Goal: Task Accomplishment & Management: Manage account settings

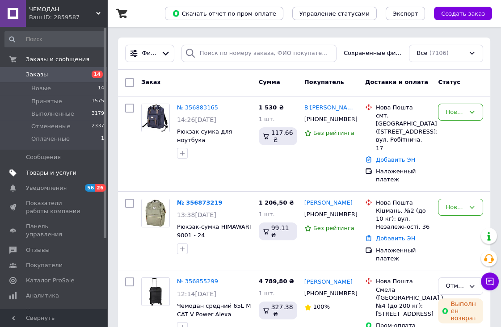
click at [53, 169] on span "Товары и услуги" at bounding box center [51, 173] width 50 height 8
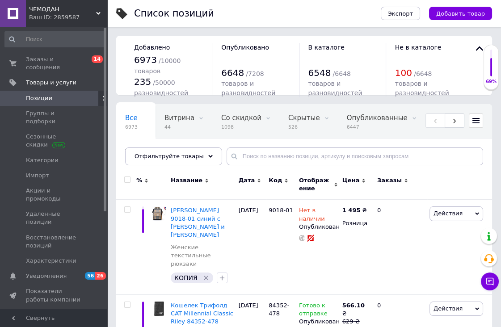
click at [103, 96] on use at bounding box center [104, 98] width 3 height 5
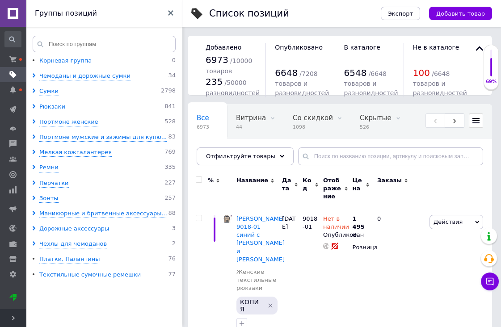
click at [172, 12] on use at bounding box center [170, 12] width 5 height 5
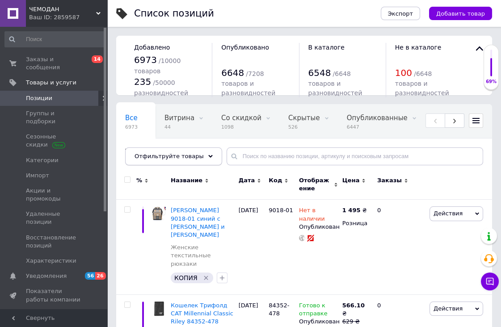
click at [200, 152] on div "Отфильтруйте товары" at bounding box center [173, 156] width 97 height 18
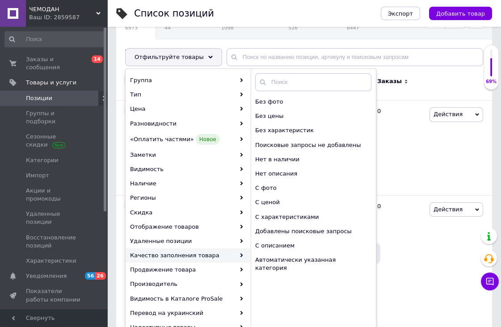
scroll to position [149, 0]
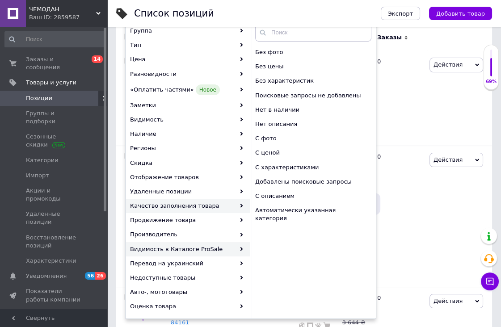
click at [175, 245] on div "Видимость в Каталоге ProSale" at bounding box center [188, 249] width 124 height 14
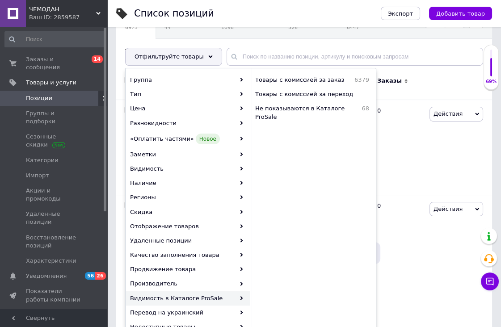
scroll to position [99, 0]
click at [185, 293] on div "Видимость в Каталоге ProSale" at bounding box center [188, 299] width 124 height 14
click at [200, 296] on div "Видимость в Каталоге ProSale" at bounding box center [188, 299] width 124 height 14
click at [239, 297] on icon at bounding box center [241, 298] width 4 height 4
click at [240, 297] on icon at bounding box center [241, 298] width 4 height 4
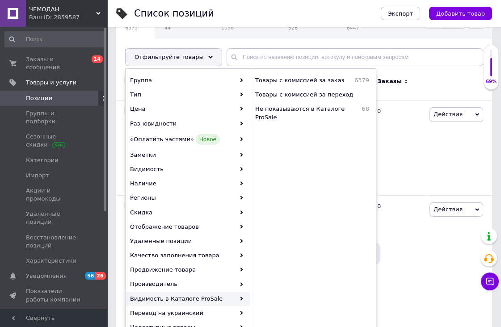
click at [243, 296] on div "Видимость в Каталоге ProSale" at bounding box center [188, 299] width 124 height 14
click at [142, 297] on div "Видимость в Каталоге ProSale" at bounding box center [188, 299] width 124 height 14
click at [243, 297] on div "Видимость в Каталоге ProSale" at bounding box center [188, 299] width 124 height 14
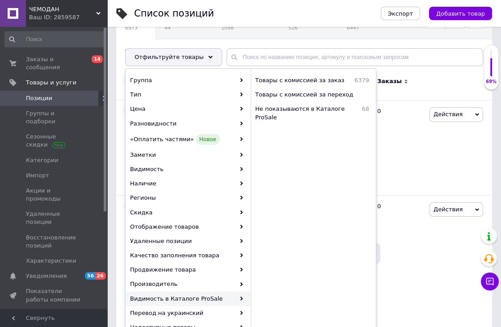
click at [243, 297] on icon at bounding box center [241, 298] width 4 height 4
click at [242, 296] on icon at bounding box center [241, 298] width 4 height 4
click at [242, 295] on div "Видимость в Каталоге ProSale" at bounding box center [188, 299] width 124 height 14
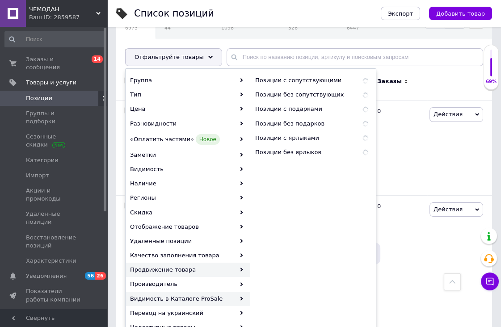
scroll to position [198, 0]
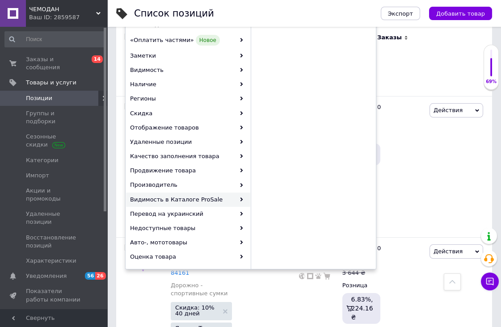
click at [178, 198] on div "Видимость в Каталоге ProSale" at bounding box center [188, 199] width 124 height 14
click at [242, 198] on icon at bounding box center [241, 199] width 4 height 4
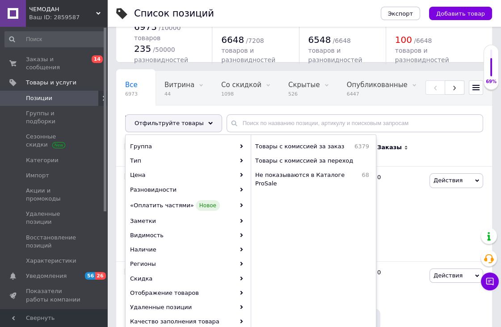
scroll to position [50, 0]
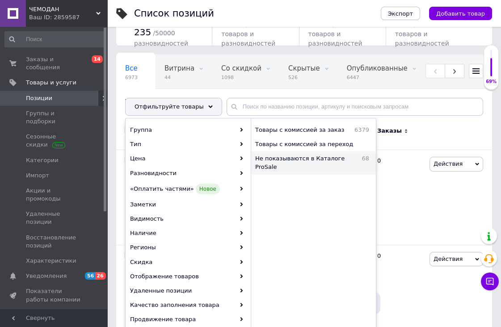
click at [314, 156] on span "Не показываются в Каталоге ProSale" at bounding box center [306, 163] width 102 height 16
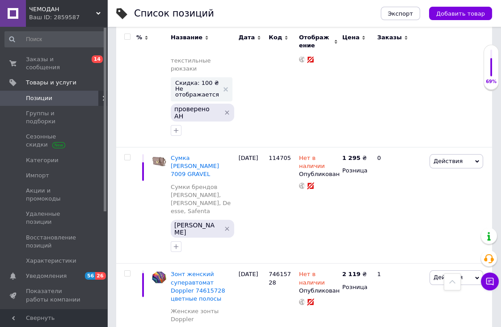
scroll to position [4614, 0]
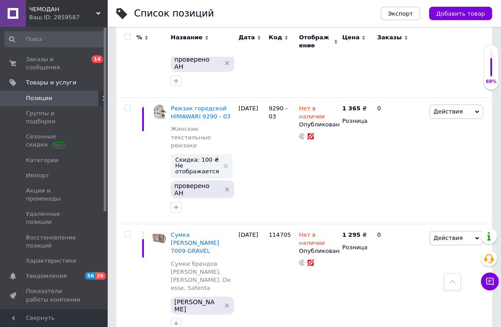
click at [128, 35] on input "checkbox" at bounding box center [127, 37] width 6 height 6
checkbox input "true"
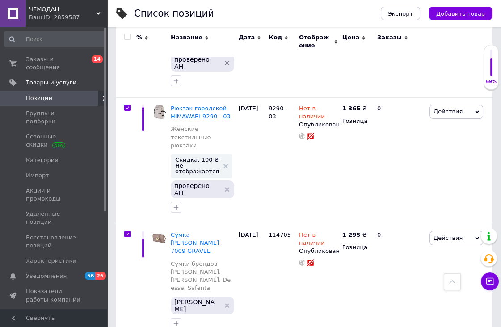
checkbox input "true"
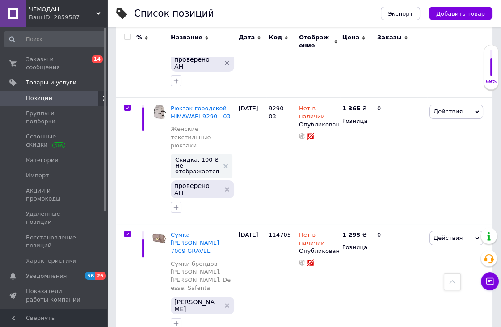
checkbox input "true"
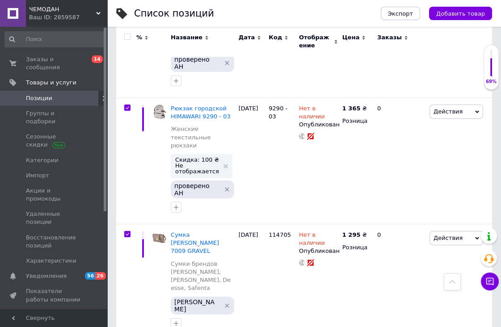
checkbox input "true"
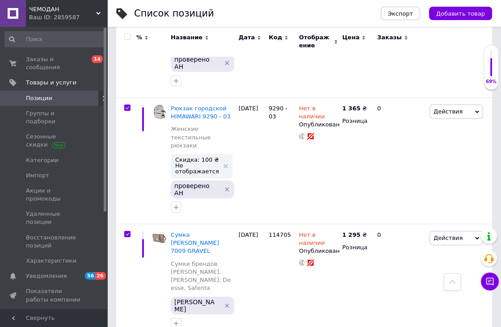
checkbox input "true"
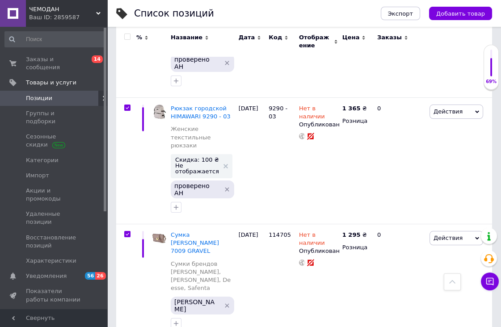
checkbox input "true"
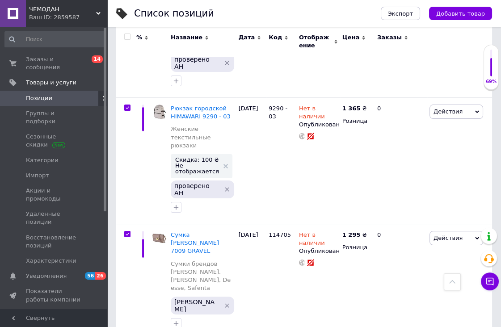
checkbox input "true"
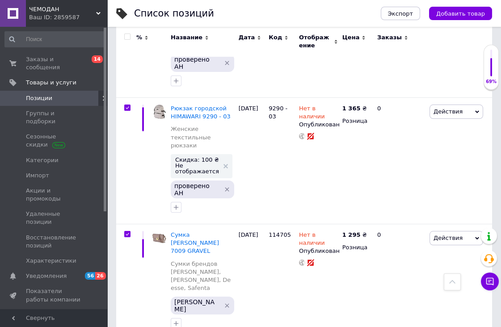
checkbox input "true"
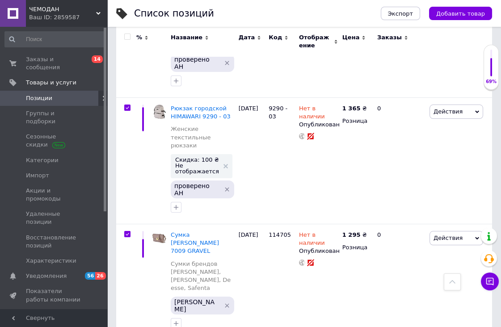
checkbox input "true"
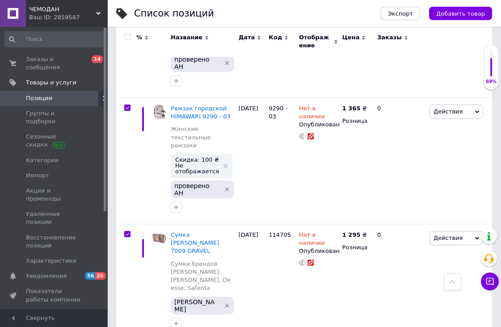
checkbox input "true"
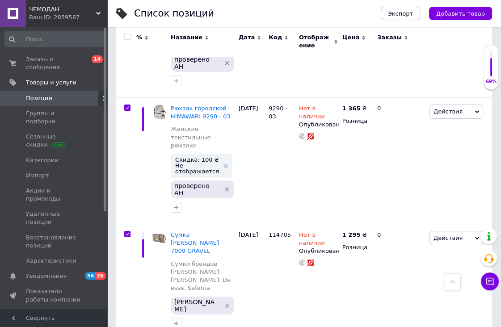
checkbox input "true"
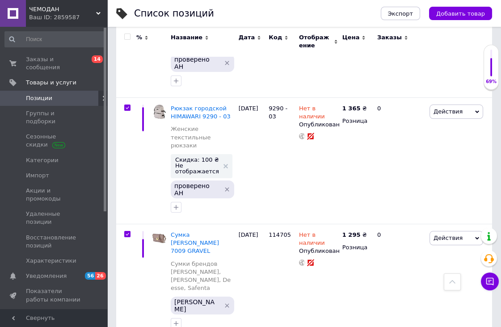
checkbox input "true"
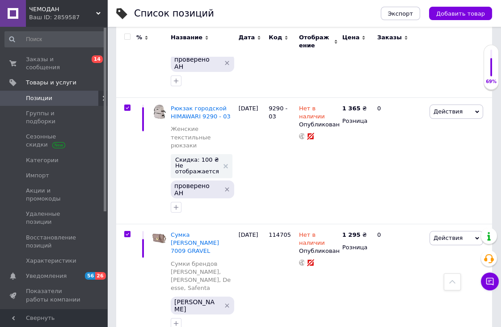
checkbox input "true"
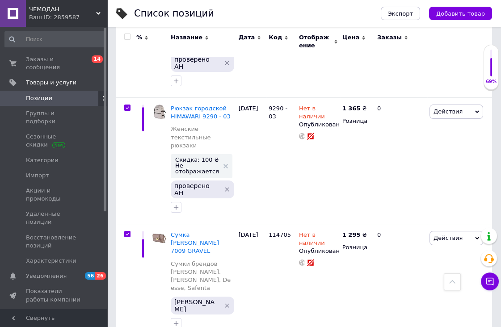
checkbox input "true"
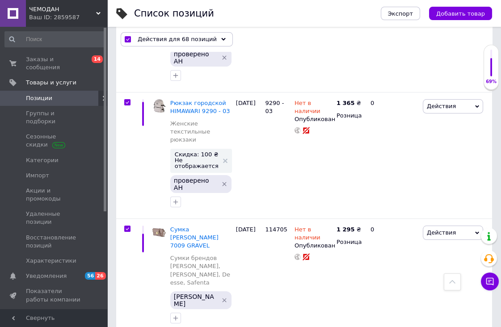
scroll to position [4748, 0]
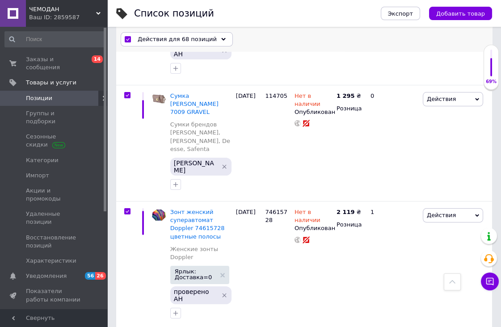
click at [221, 37] on icon at bounding box center [223, 39] width 4 height 4
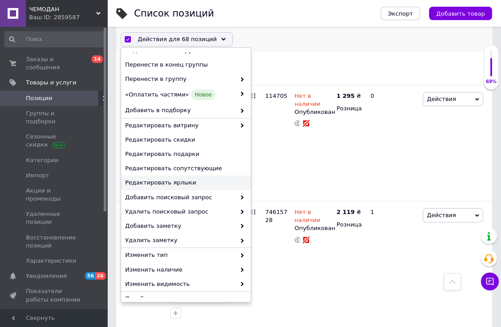
scroll to position [50, 0]
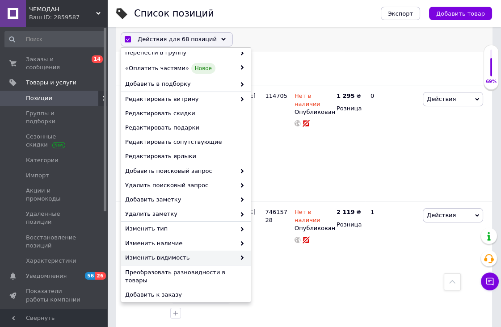
click at [171, 255] on span "Изменить видимость" at bounding box center [180, 258] width 110 height 8
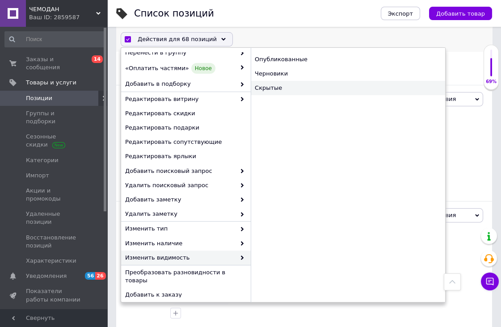
click at [275, 87] on div "Скрытые" at bounding box center [348, 88] width 194 height 14
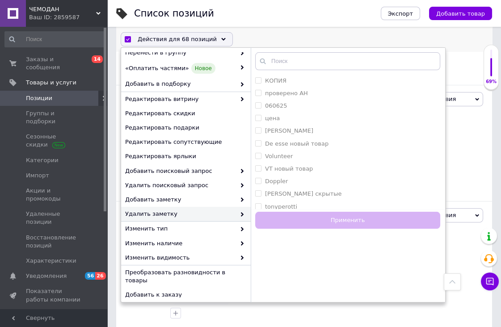
checkbox input "false"
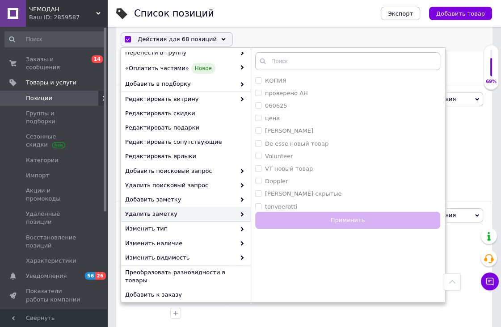
checkbox input "false"
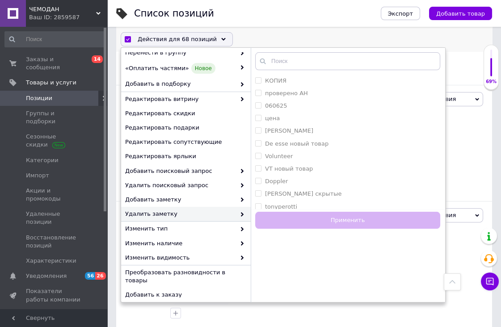
checkbox input "false"
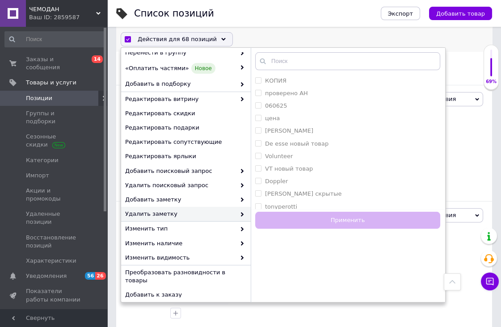
checkbox input "false"
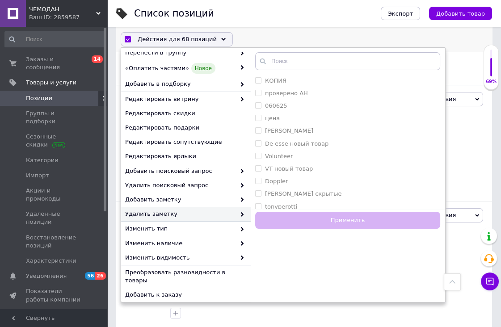
checkbox input "false"
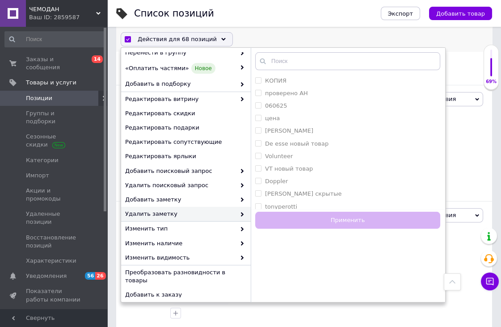
checkbox input "false"
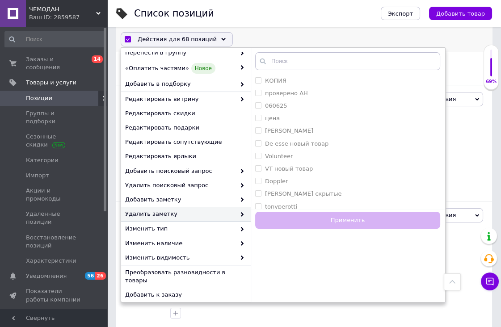
checkbox input "false"
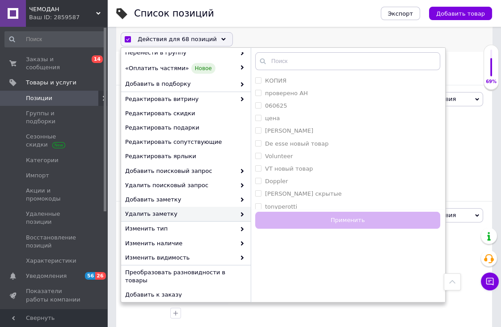
checkbox input "false"
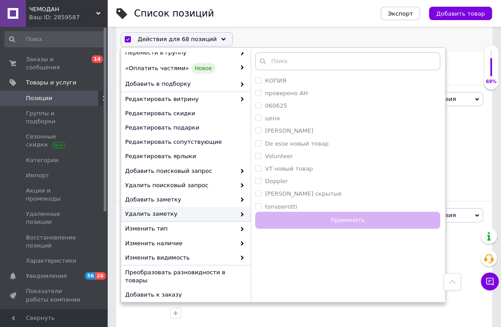
checkbox input "false"
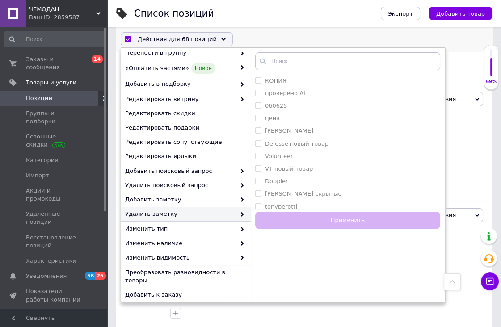
checkbox input "false"
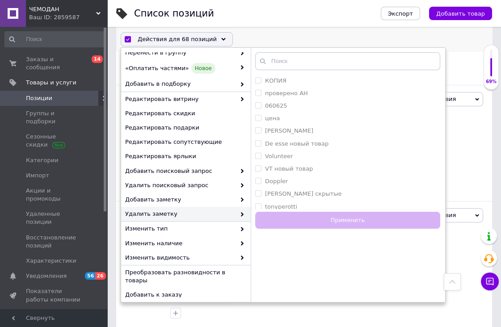
checkbox input "false"
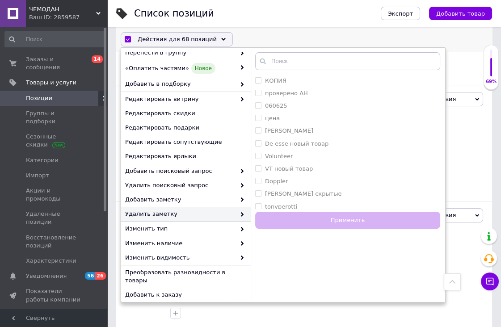
checkbox input "false"
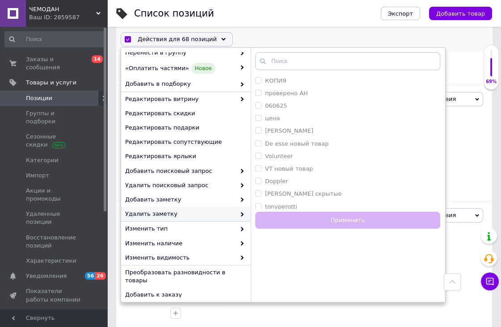
checkbox input "false"
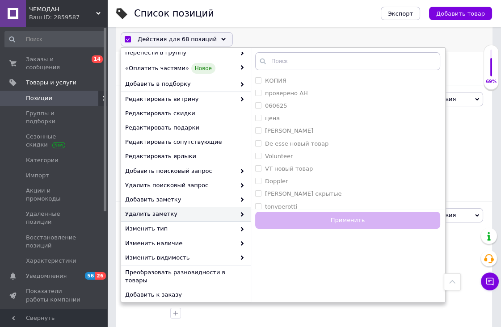
checkbox input "false"
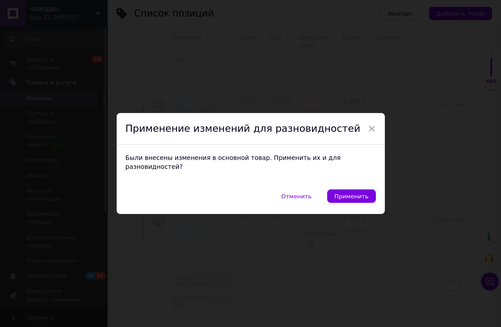
scroll to position [4614, 0]
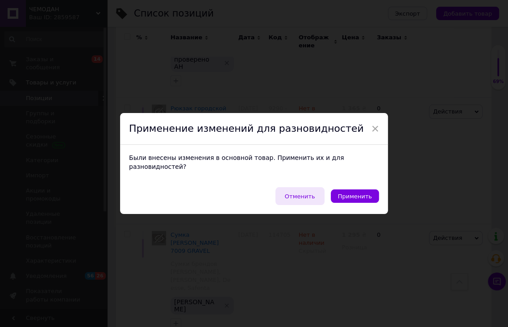
click at [302, 193] on span "Отменить" at bounding box center [300, 196] width 30 height 7
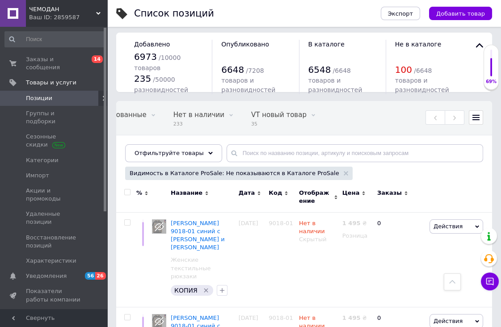
scroll to position [0, 0]
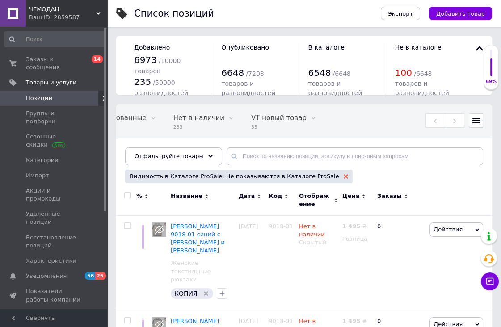
click at [343, 176] on use at bounding box center [345, 176] width 4 height 4
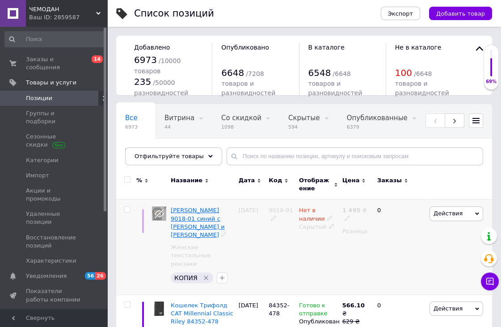
click at [211, 210] on span "[PERSON_NAME] 9018-01 синий с [PERSON_NAME] и [PERSON_NAME]" at bounding box center [198, 222] width 54 height 31
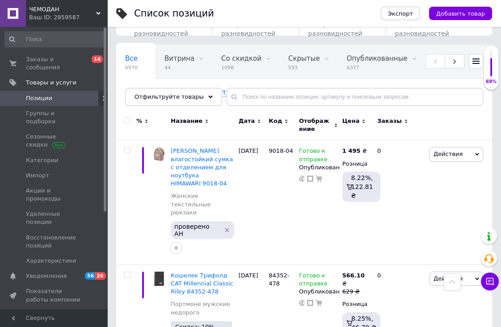
scroll to position [50, 0]
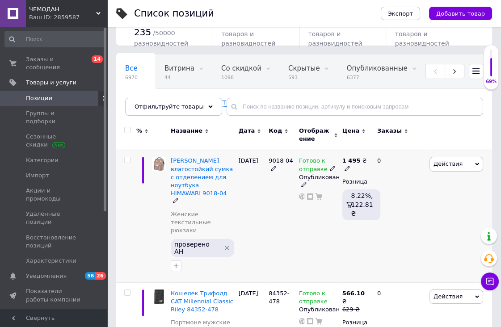
click at [125, 159] on input "checkbox" at bounding box center [127, 160] width 6 height 6
checkbox input "true"
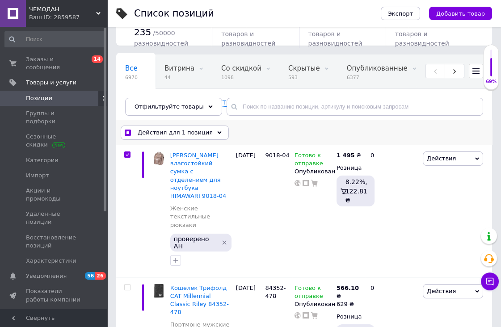
click at [208, 129] on div "Действия для 1 позиция" at bounding box center [175, 132] width 108 height 14
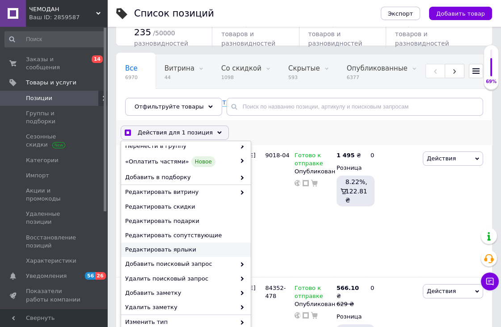
click at [175, 246] on span "Редактировать ярлыки" at bounding box center [184, 250] width 119 height 8
checkbox input "true"
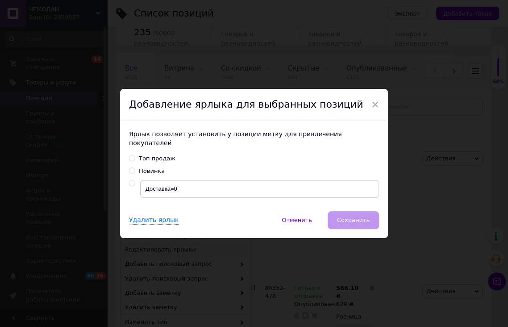
click at [130, 167] on input "Новинка" at bounding box center [132, 170] width 6 height 6
radio input "true"
click at [349, 217] on span "Сохранить" at bounding box center [353, 220] width 33 height 7
checkbox input "true"
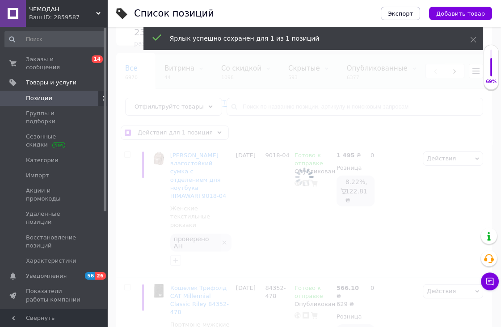
checkbox input "false"
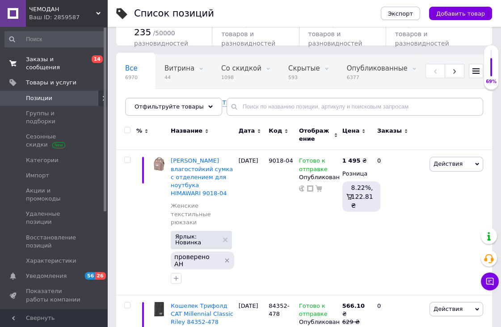
click at [76, 57] on span "Заказы и сообщения" at bounding box center [54, 63] width 57 height 16
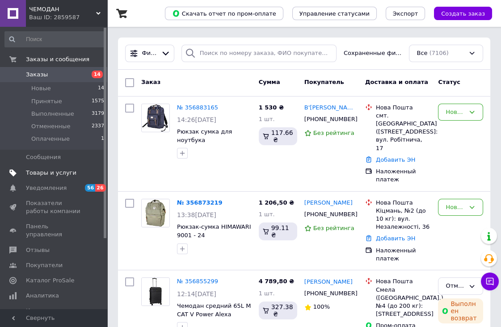
click at [40, 170] on span "Товары и услуги" at bounding box center [51, 173] width 50 height 8
